Goal: Information Seeking & Learning: Learn about a topic

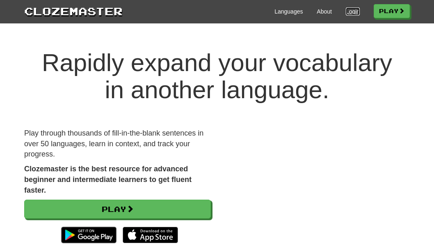
click at [353, 14] on link "Login" at bounding box center [353, 11] width 14 height 8
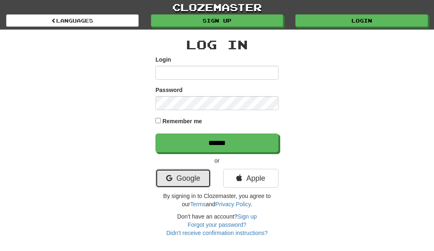
click at [180, 181] on link "Google" at bounding box center [183, 178] width 55 height 19
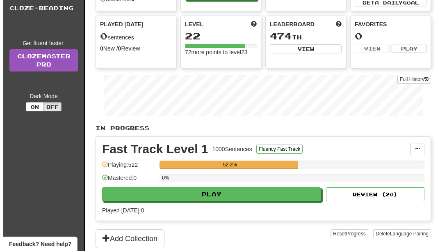
scroll to position [82, 0]
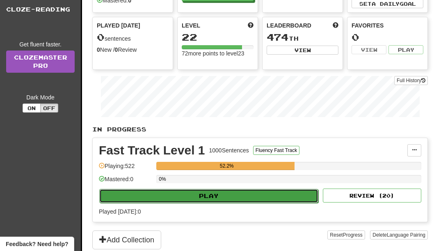
click at [202, 195] on button "Play" at bounding box center [208, 196] width 219 height 14
select select "**"
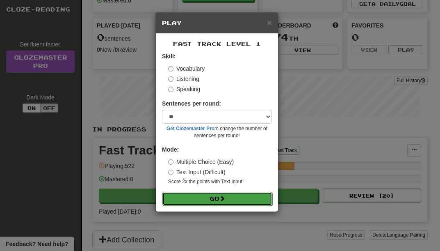
click at [204, 198] on button "Go" at bounding box center [218, 199] width 110 height 14
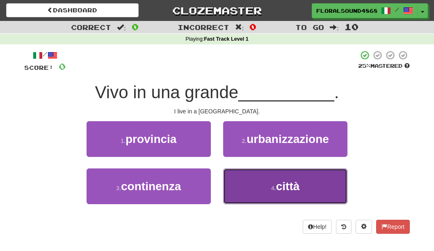
click at [293, 185] on span "città" at bounding box center [288, 186] width 24 height 13
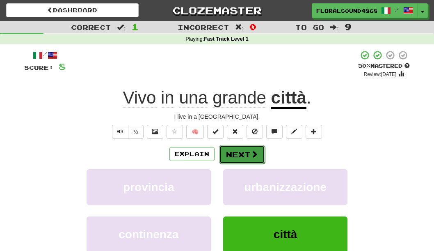
click at [239, 152] on button "Next" at bounding box center [242, 154] width 46 height 19
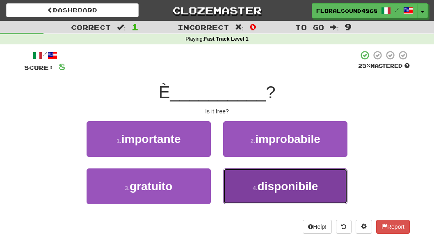
click at [270, 183] on span "disponibile" at bounding box center [288, 186] width 61 height 13
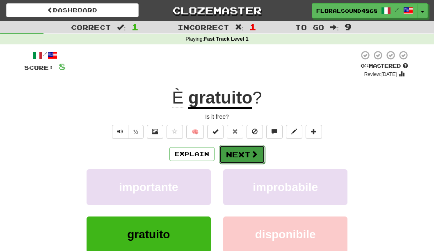
click at [240, 154] on button "Next" at bounding box center [242, 154] width 46 height 19
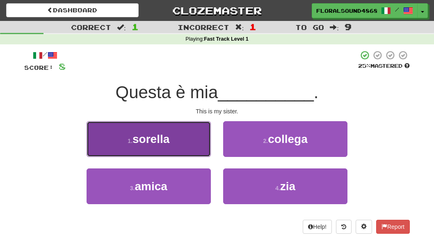
click at [183, 142] on button "1 . sorella" at bounding box center [149, 139] width 124 height 36
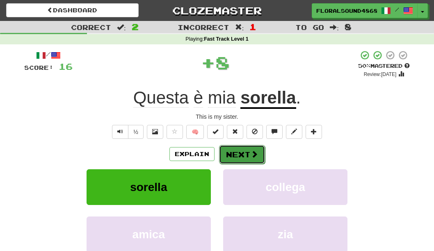
click at [240, 148] on button "Next" at bounding box center [242, 154] width 46 height 19
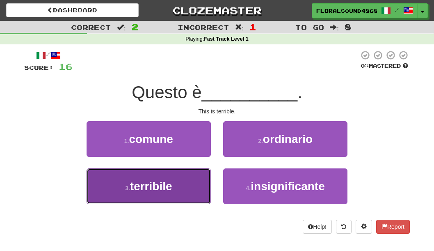
click at [167, 190] on span "terribile" at bounding box center [151, 186] width 42 height 13
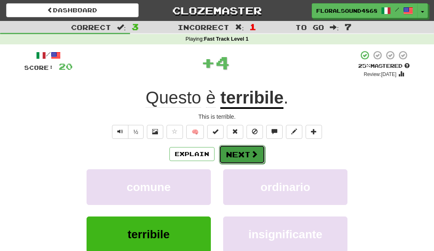
click at [248, 157] on button "Next" at bounding box center [242, 154] width 46 height 19
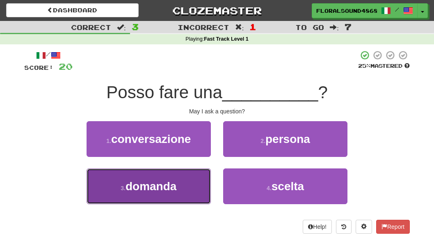
click at [189, 184] on button "3 . domanda" at bounding box center [149, 186] width 124 height 36
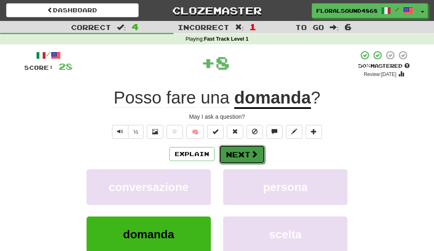
click at [238, 151] on button "Next" at bounding box center [242, 154] width 46 height 19
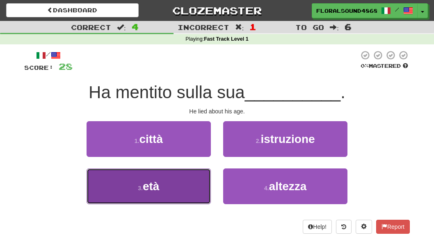
click at [156, 185] on span "età" at bounding box center [151, 186] width 16 height 13
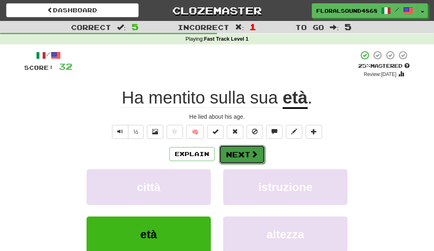
click at [229, 152] on button "Next" at bounding box center [242, 154] width 46 height 19
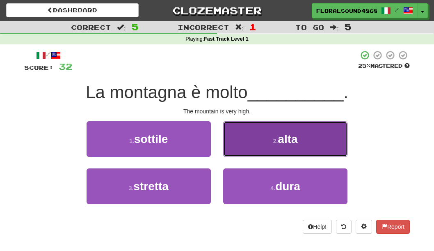
click at [272, 145] on button "2 . alta" at bounding box center [285, 139] width 124 height 36
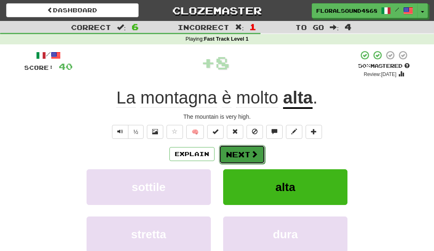
click at [245, 151] on button "Next" at bounding box center [242, 154] width 46 height 19
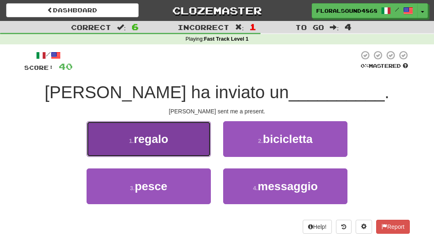
click at [181, 142] on button "1 . regalo" at bounding box center [149, 139] width 124 height 36
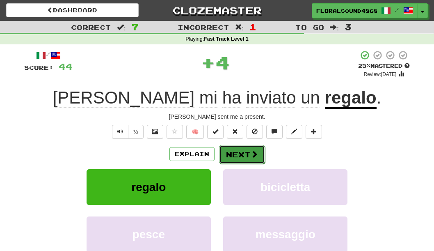
click at [243, 153] on button "Next" at bounding box center [242, 154] width 46 height 19
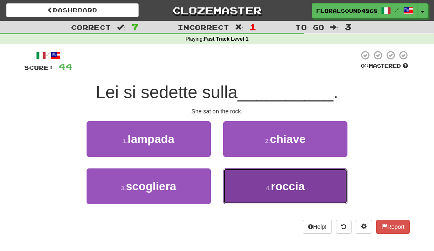
click at [252, 185] on button "4 . roccia" at bounding box center [285, 186] width 124 height 36
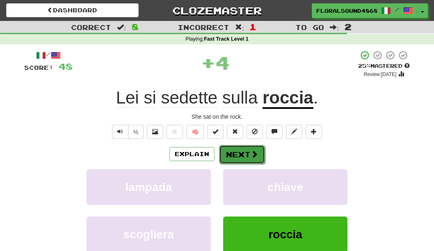
click at [251, 153] on span at bounding box center [254, 153] width 7 height 7
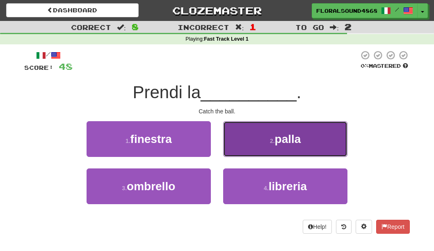
click at [256, 145] on button "2 . palla" at bounding box center [285, 139] width 124 height 36
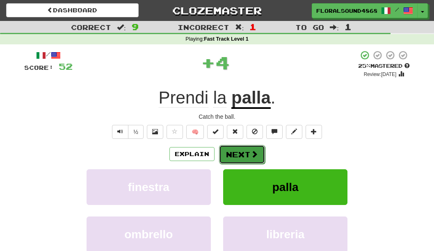
click at [247, 149] on button "Next" at bounding box center [242, 154] width 46 height 19
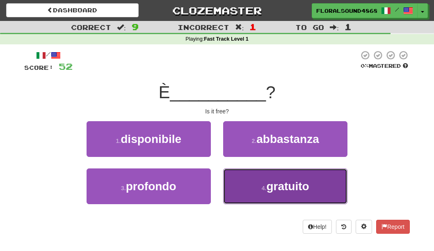
click at [254, 177] on button "4 . gratuito" at bounding box center [285, 186] width 124 height 36
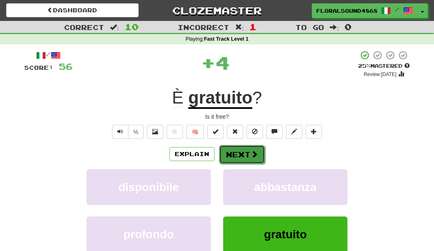
click at [251, 153] on span at bounding box center [254, 153] width 7 height 7
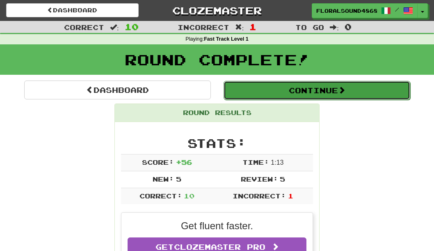
click at [323, 85] on button "Continue" at bounding box center [317, 90] width 187 height 19
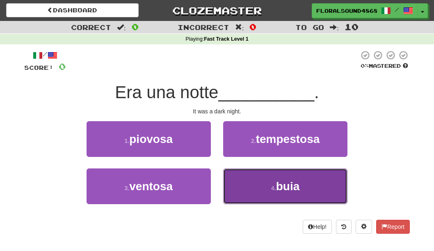
click at [268, 179] on button "4 . buia" at bounding box center [285, 186] width 124 height 36
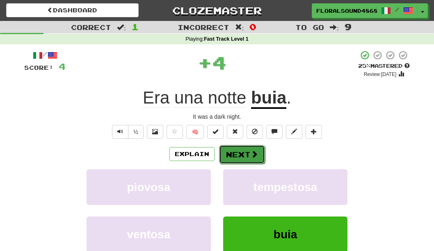
click at [240, 153] on button "Next" at bounding box center [242, 154] width 46 height 19
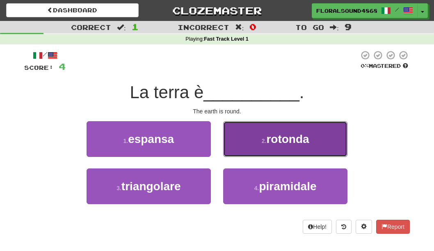
click at [248, 144] on button "2 . rotonda" at bounding box center [285, 139] width 124 height 36
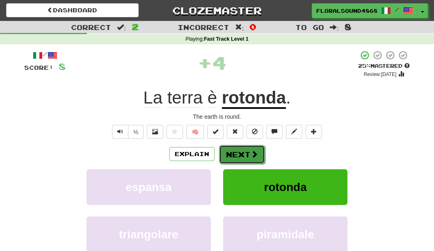
click at [244, 153] on button "Next" at bounding box center [242, 154] width 46 height 19
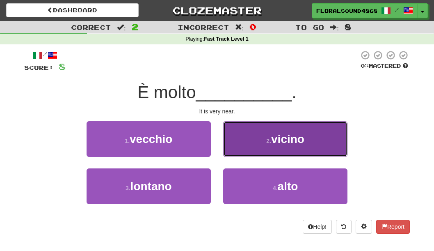
click at [254, 143] on button "2 . vicino" at bounding box center [285, 139] width 124 height 36
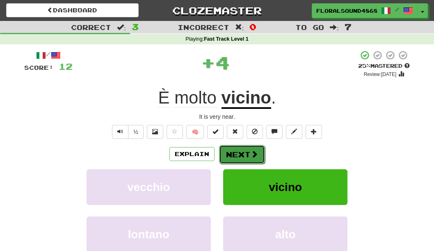
click at [245, 153] on button "Next" at bounding box center [242, 154] width 46 height 19
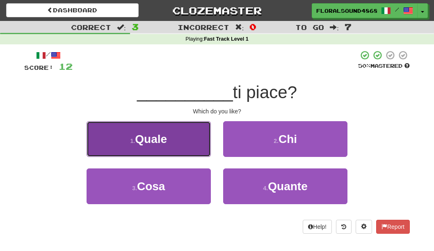
click at [184, 130] on button "1 . Quale" at bounding box center [149, 139] width 124 height 36
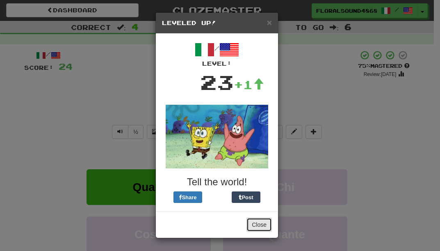
click at [264, 220] on button "Close" at bounding box center [259, 224] width 25 height 14
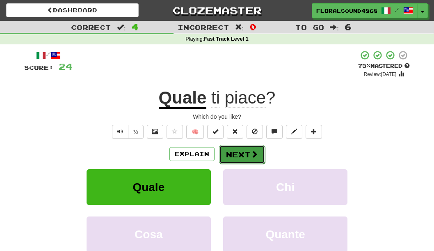
click at [234, 152] on button "Next" at bounding box center [242, 154] width 46 height 19
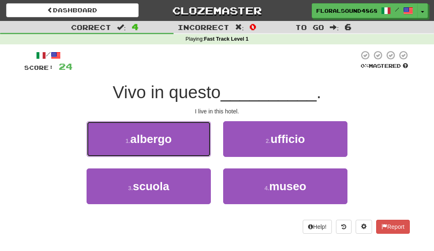
click at [186, 141] on button "1 . albergo" at bounding box center [149, 139] width 124 height 36
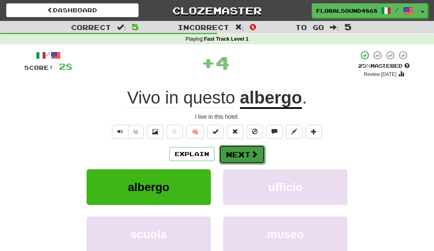
click at [228, 152] on button "Next" at bounding box center [242, 154] width 46 height 19
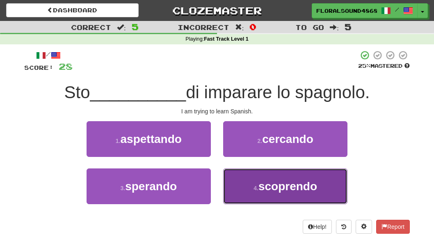
click at [266, 189] on span "scoprendo" at bounding box center [288, 186] width 59 height 13
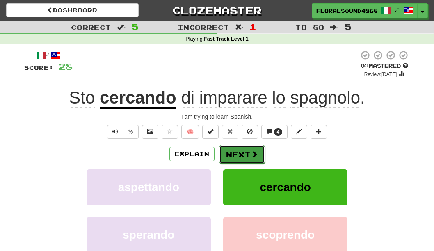
click at [240, 154] on button "Next" at bounding box center [242, 154] width 46 height 19
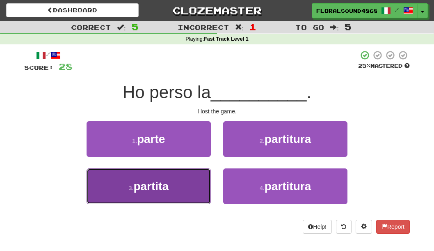
click at [195, 182] on button "3 . partita" at bounding box center [149, 186] width 124 height 36
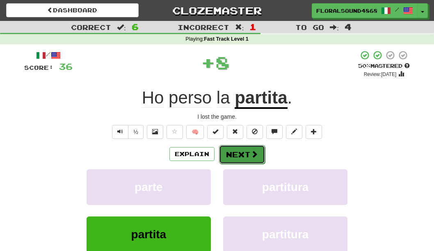
click at [242, 154] on button "Next" at bounding box center [242, 154] width 46 height 19
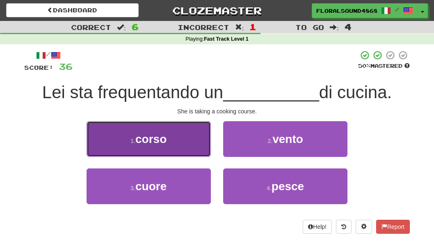
click at [194, 149] on button "1 . corso" at bounding box center [149, 139] width 124 height 36
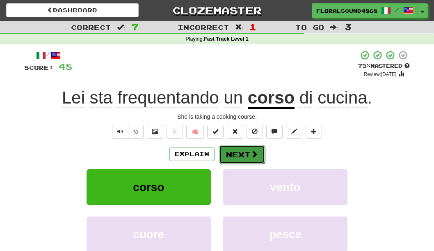
click at [234, 150] on button "Next" at bounding box center [242, 154] width 46 height 19
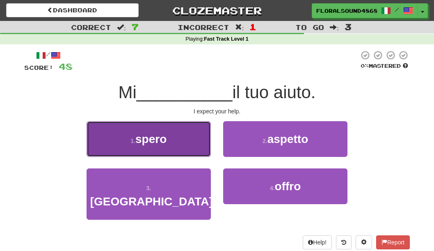
click at [201, 143] on button "1 . spero" at bounding box center [149, 139] width 124 height 36
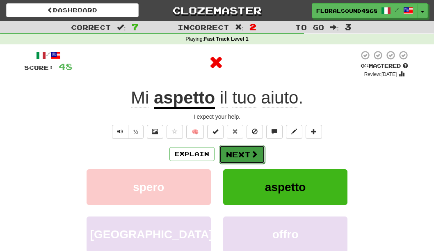
click at [250, 156] on button "Next" at bounding box center [242, 154] width 46 height 19
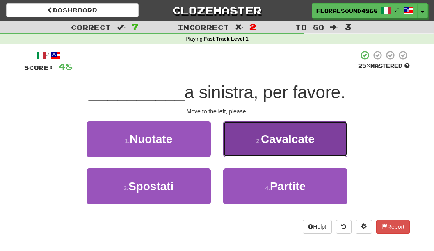
click at [249, 145] on button "2 . Cavalcate" at bounding box center [285, 139] width 124 height 36
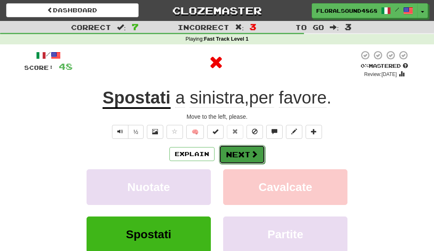
click at [244, 150] on button "Next" at bounding box center [242, 154] width 46 height 19
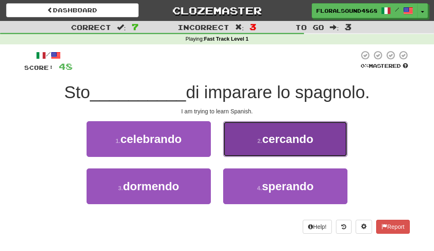
click at [250, 147] on button "2 . cercando" at bounding box center [285, 139] width 124 height 36
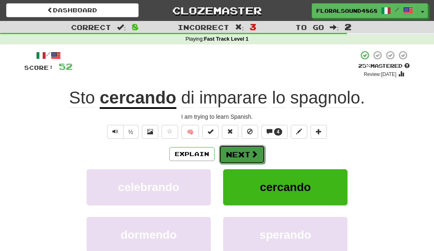
click at [251, 151] on span at bounding box center [254, 153] width 7 height 7
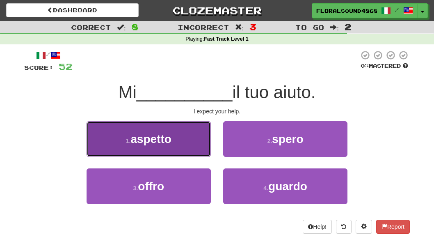
click at [181, 146] on button "1 . aspetto" at bounding box center [149, 139] width 124 height 36
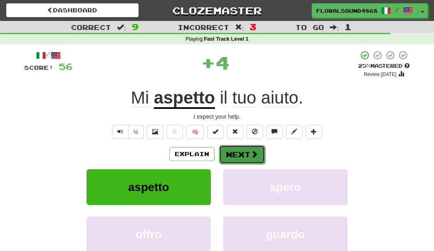
click at [229, 151] on button "Next" at bounding box center [242, 154] width 46 height 19
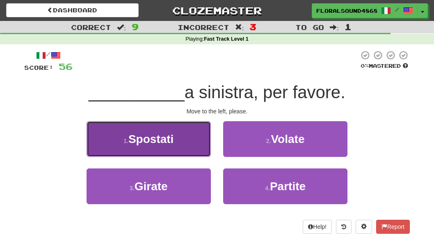
click at [184, 140] on button "1 . Spostati" at bounding box center [149, 139] width 124 height 36
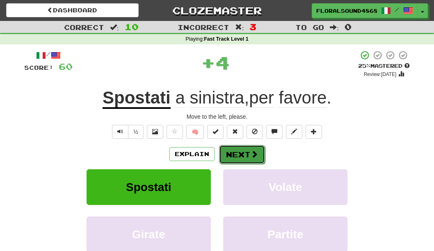
click at [239, 156] on button "Next" at bounding box center [242, 154] width 46 height 19
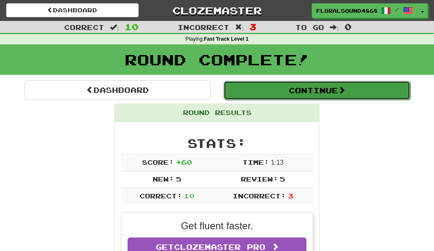
click at [307, 92] on button "Continue" at bounding box center [317, 90] width 187 height 19
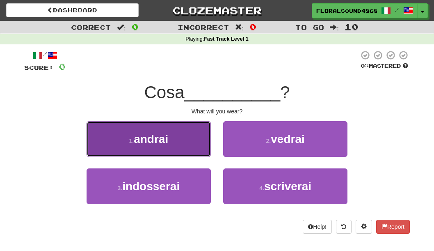
click at [186, 137] on button "1 . andrai" at bounding box center [149, 139] width 124 height 36
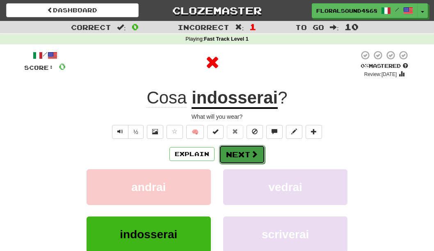
click at [248, 151] on button "Next" at bounding box center [242, 154] width 46 height 19
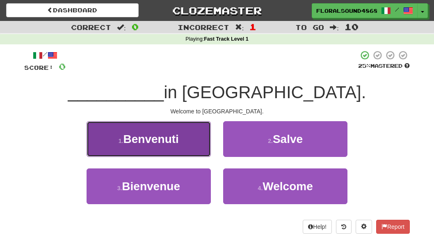
click at [171, 135] on span "Benvenuti" at bounding box center [150, 139] width 55 height 13
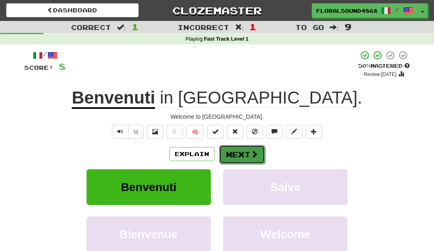
click at [234, 152] on button "Next" at bounding box center [242, 154] width 46 height 19
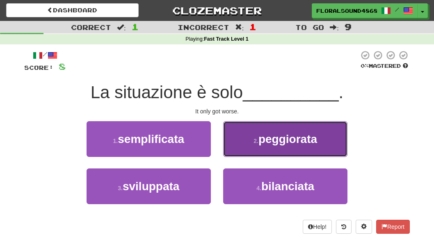
click at [262, 136] on span "peggiorata" at bounding box center [288, 139] width 59 height 13
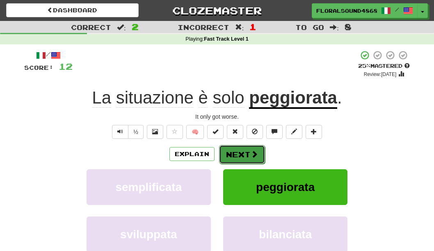
click at [246, 151] on button "Next" at bounding box center [242, 154] width 46 height 19
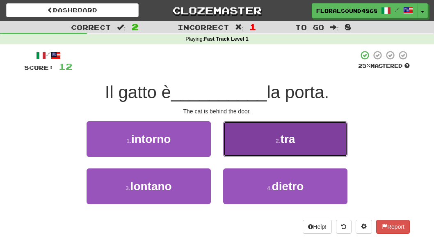
click at [252, 141] on button "2 . tra" at bounding box center [285, 139] width 124 height 36
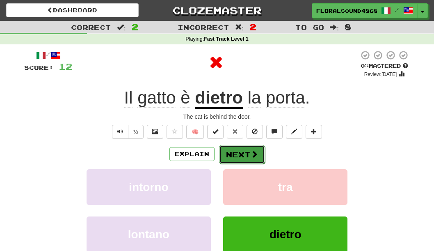
click at [245, 152] on button "Next" at bounding box center [242, 154] width 46 height 19
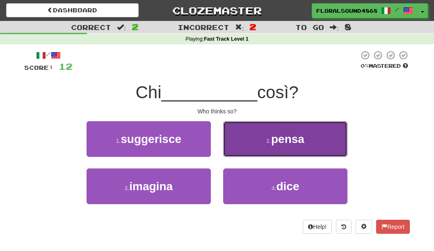
click at [248, 146] on button "2 . pensa" at bounding box center [285, 139] width 124 height 36
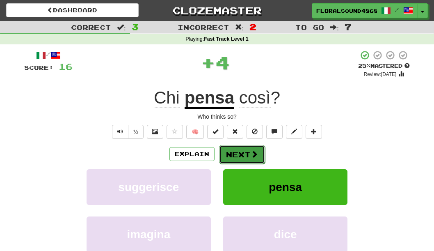
click at [248, 151] on button "Next" at bounding box center [242, 154] width 46 height 19
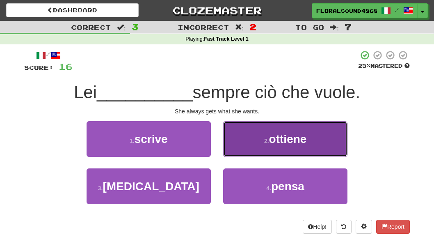
click at [251, 143] on button "2 . ottiene" at bounding box center [285, 139] width 124 height 36
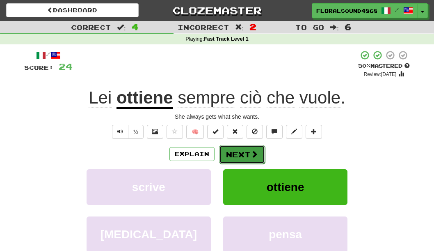
click at [239, 150] on button "Next" at bounding box center [242, 154] width 46 height 19
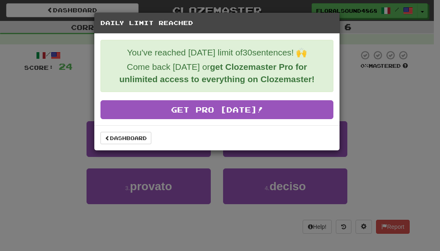
click at [364, 130] on div "Daily Limit Reached You've reached today's limit of 30 sentences! 🙌 Come back t…" at bounding box center [220, 125] width 440 height 251
